Goal: Task Accomplishment & Management: Manage account settings

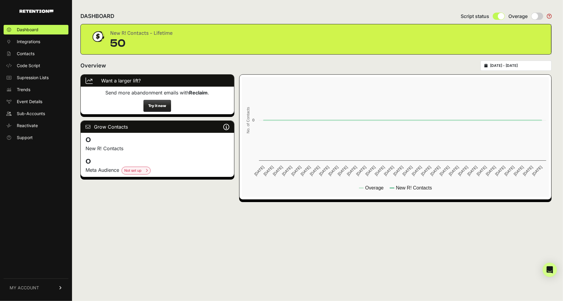
click at [38, 286] on span "MY ACCOUNT" at bounding box center [24, 288] width 29 height 6
click at [33, 291] on span "Sign Out" at bounding box center [25, 292] width 17 height 6
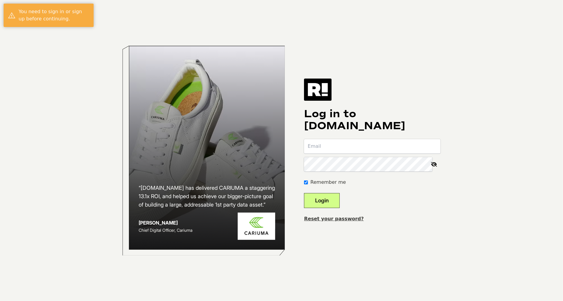
type input "[EMAIL_ADDRESS][DOMAIN_NAME]"
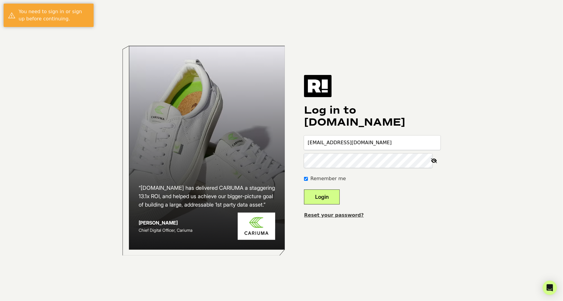
click at [337, 198] on button "Login" at bounding box center [322, 197] width 36 height 15
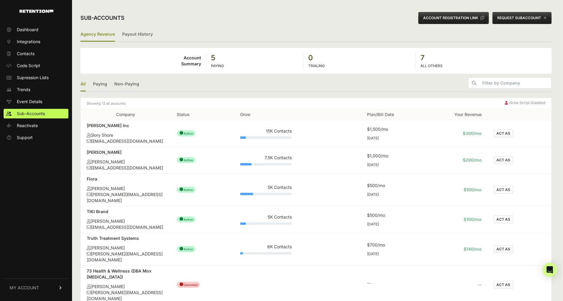
click at [506, 133] on button "ACT AS" at bounding box center [503, 134] width 19 height 8
